Goal: Find specific page/section

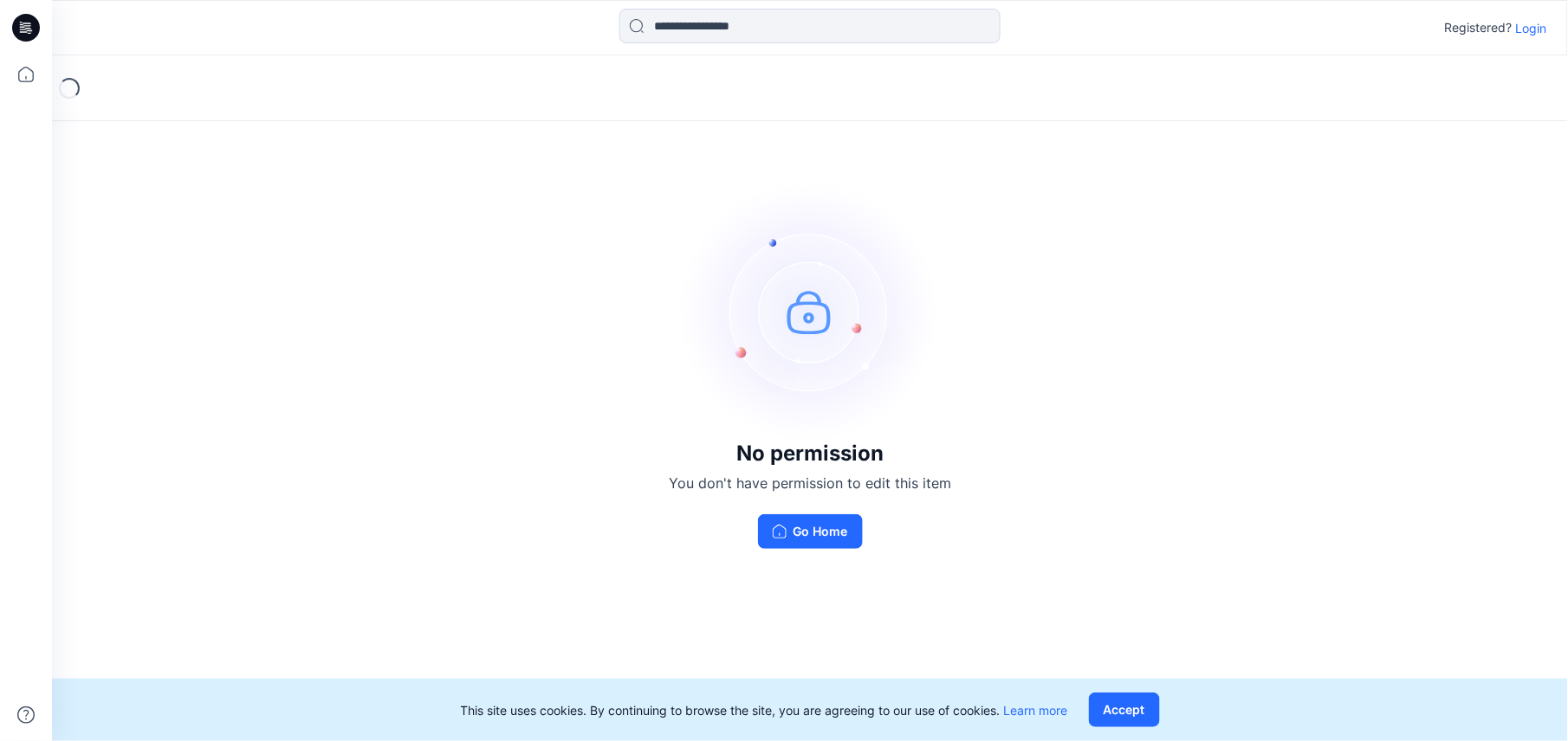
drag, startPoint x: 411, startPoint y: 459, endPoint x: 1128, endPoint y: 181, distance: 769.0
click at [1128, 181] on div "No permission You don't have permission to edit this item Go Home" at bounding box center [809, 366] width 1516 height 620
click at [822, 533] on button "Go Home" at bounding box center [810, 531] width 104 height 34
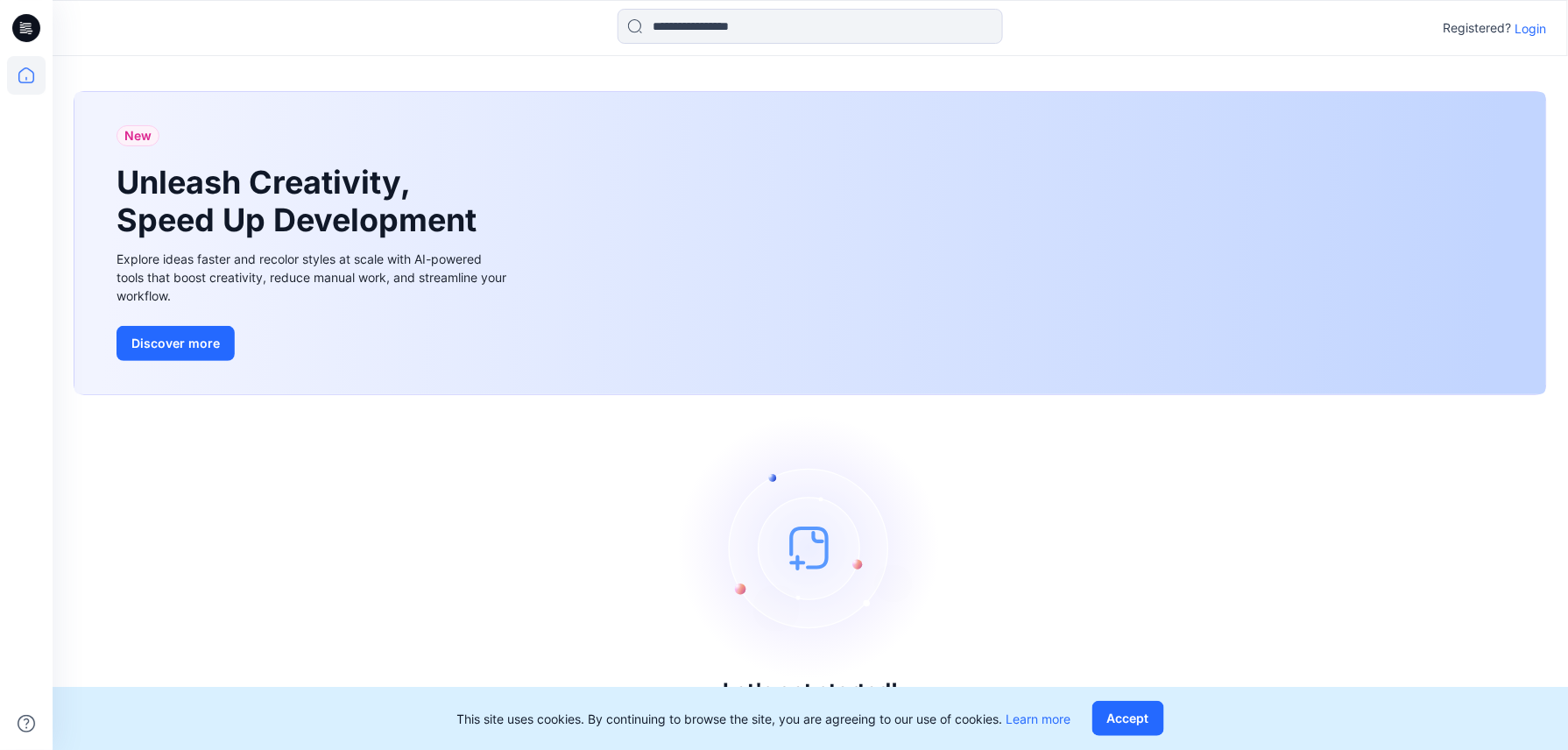
scroll to position [4, 0]
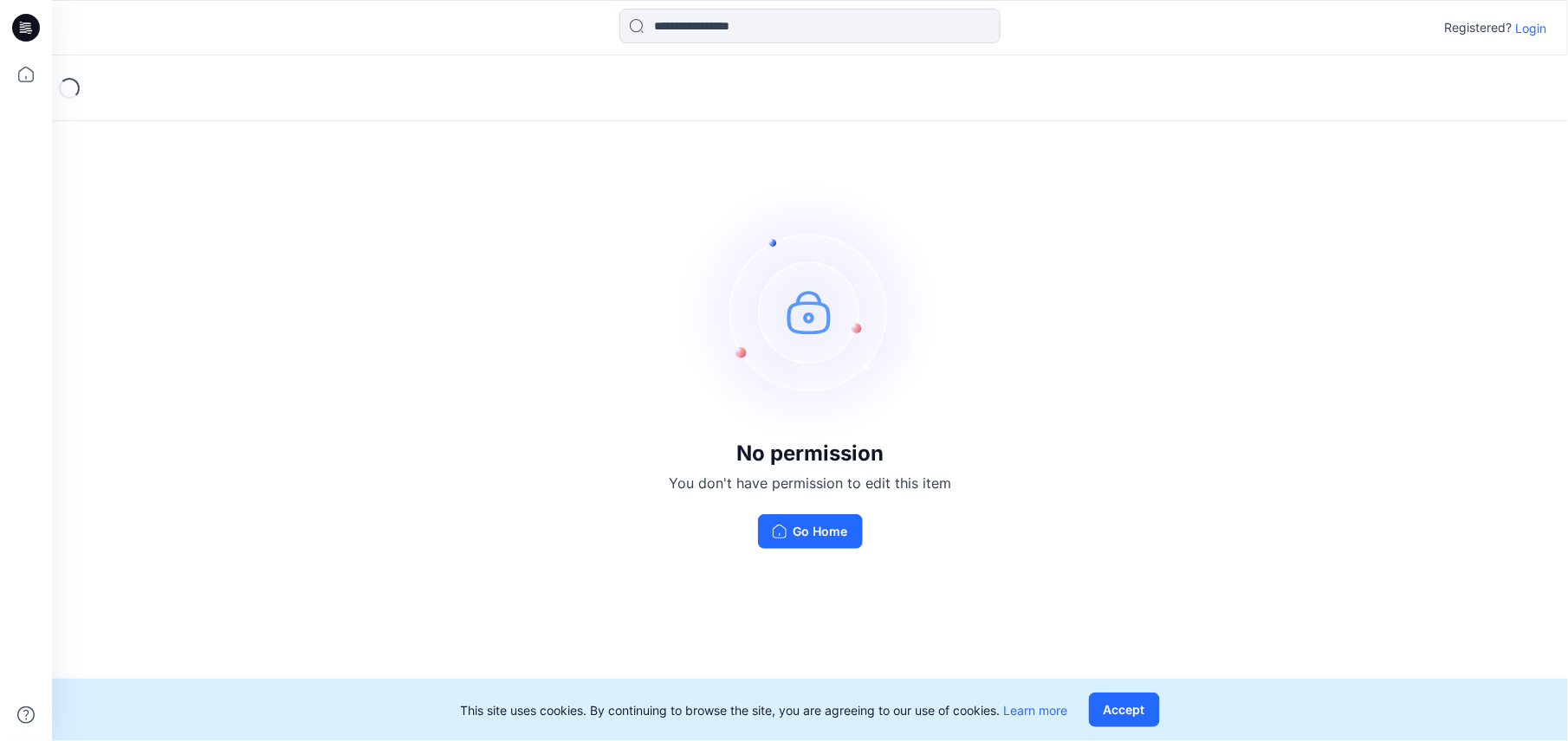
click at [1118, 685] on div "This site uses cookies. By continuing to browse the site, you are agreeing to o…" at bounding box center [809, 709] width 1516 height 62
click at [1113, 705] on button "Accept" at bounding box center [1125, 710] width 71 height 34
